Goal: Find contact information: Find contact information

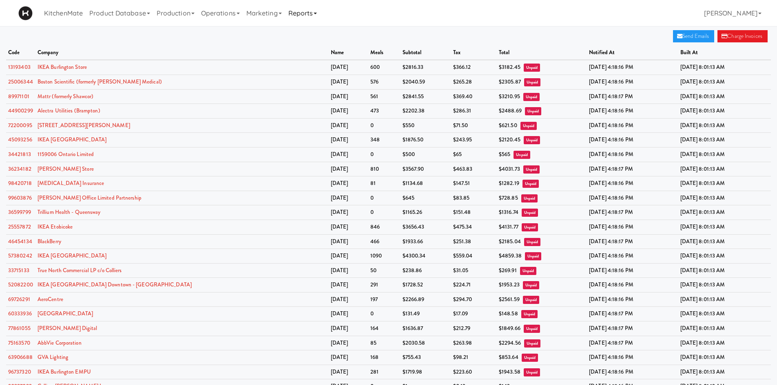
click at [299, 13] on link "Reports" at bounding box center [302, 13] width 35 height 26
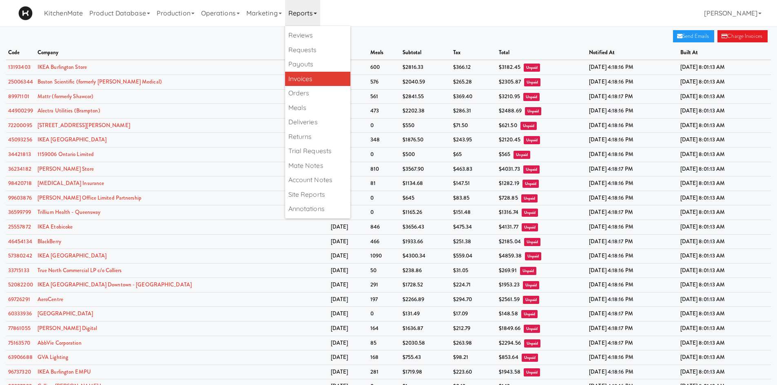
click at [307, 78] on link "Invoices" at bounding box center [317, 79] width 65 height 15
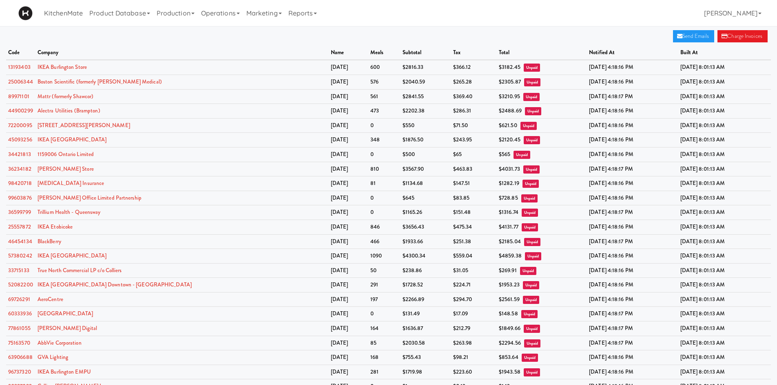
scroll to position [255, 0]
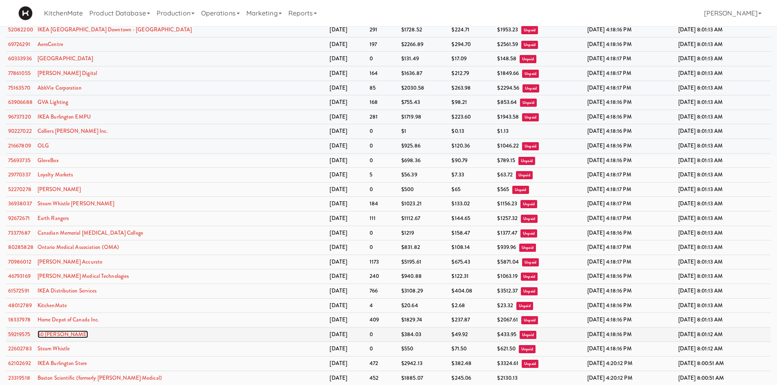
click at [59, 334] on link "50 [PERSON_NAME]" at bounding box center [63, 335] width 51 height 8
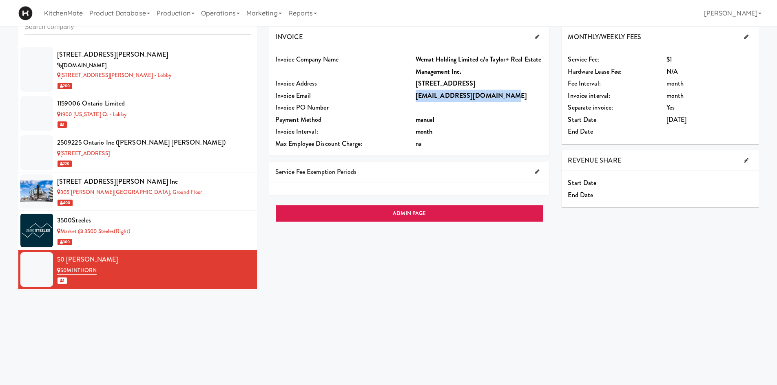
drag, startPoint x: 497, startPoint y: 97, endPoint x: 415, endPoint y: 101, distance: 81.7
click at [416, 101] on div "accounting@taylorcoltd.com" at bounding box center [480, 96] width 128 height 12
copy b "accounting@taylorcoltd.com"
